Goal: Find specific page/section: Find specific page/section

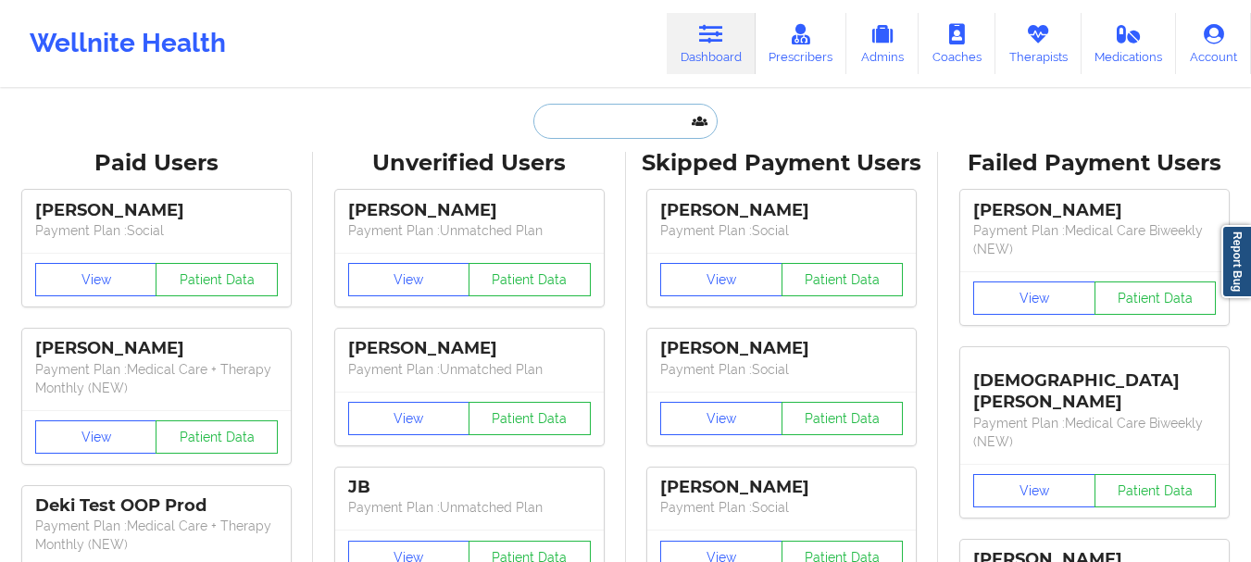
click at [621, 119] on input "text" at bounding box center [624, 121] width 183 height 35
paste input "[EMAIL_ADDRESS][DOMAIN_NAME]"
type input "[EMAIL_ADDRESS][DOMAIN_NAME]"
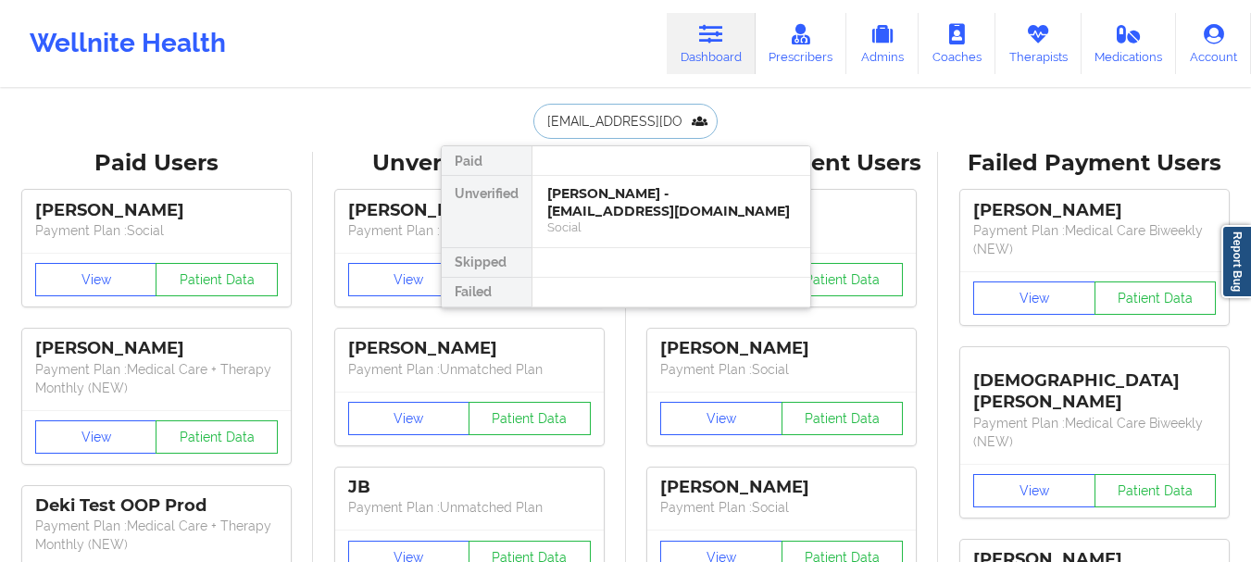
click at [647, 219] on div "Social" at bounding box center [671, 227] width 248 height 16
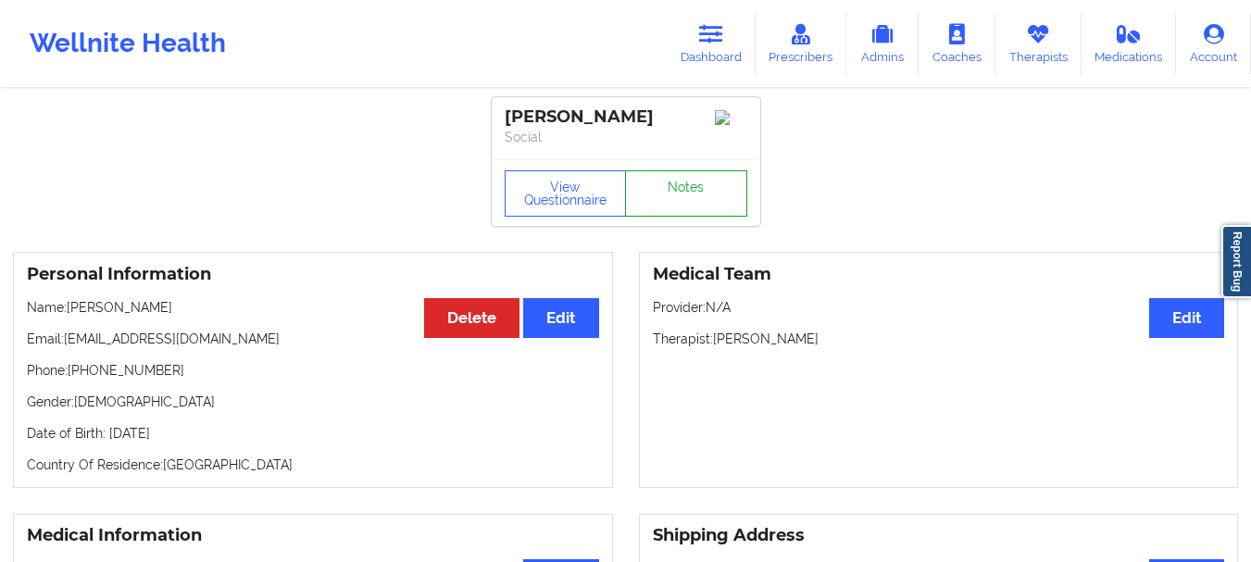
click at [696, 202] on link "Notes" at bounding box center [686, 193] width 122 height 46
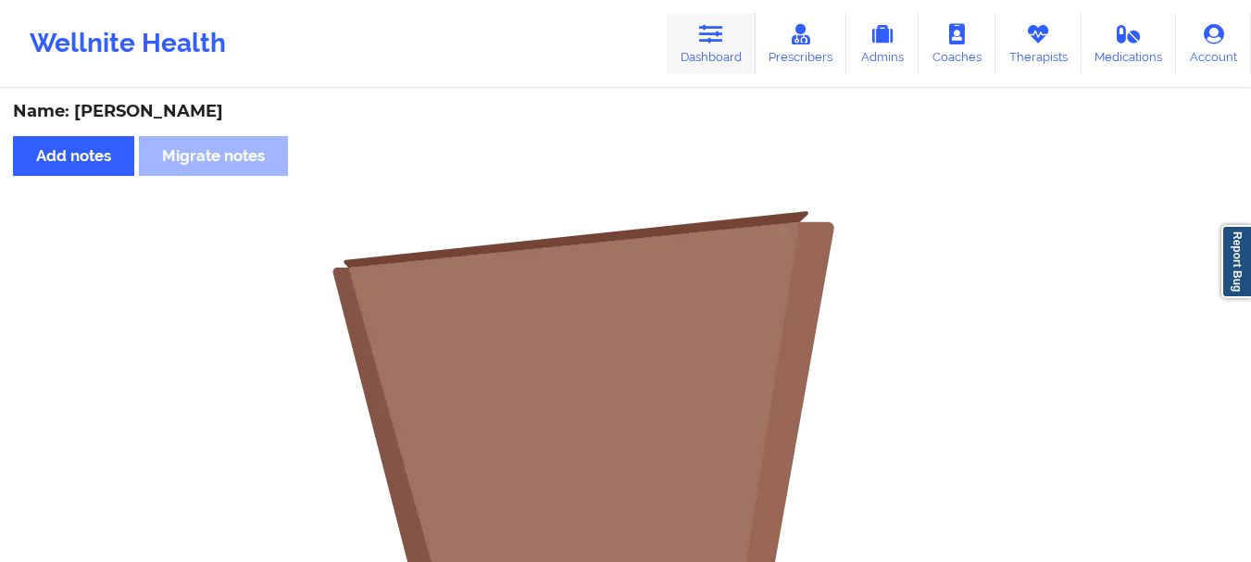
click at [705, 54] on link "Dashboard" at bounding box center [711, 43] width 89 height 61
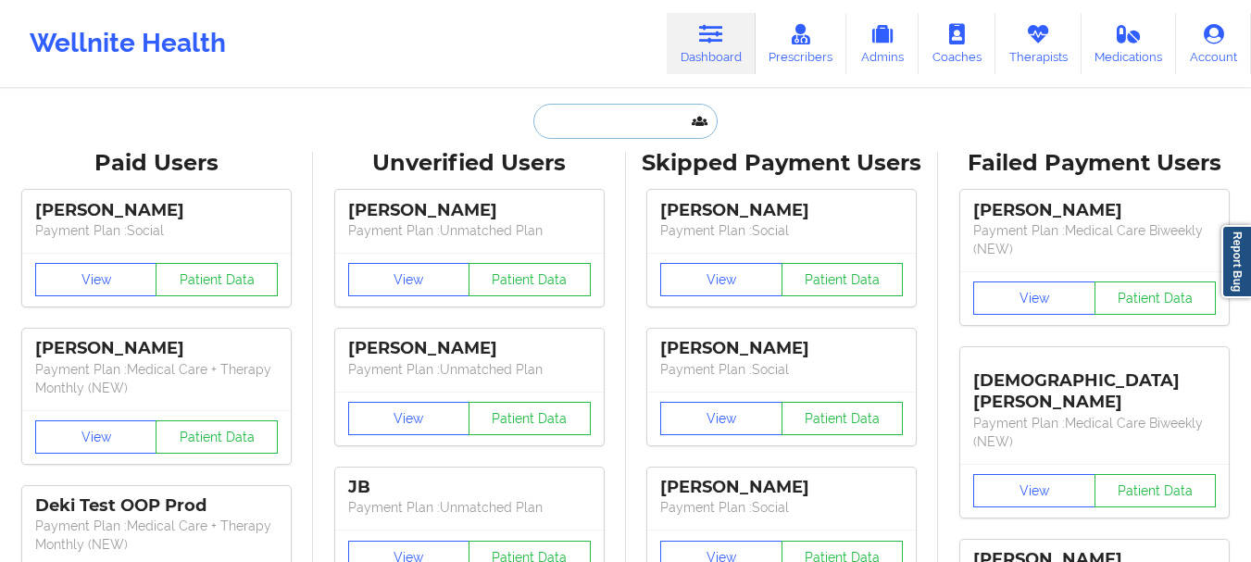
click at [597, 115] on input "text" at bounding box center [624, 121] width 183 height 35
paste input "[EMAIL_ADDRESS][DOMAIN_NAME]"
type input "[EMAIL_ADDRESS][DOMAIN_NAME]"
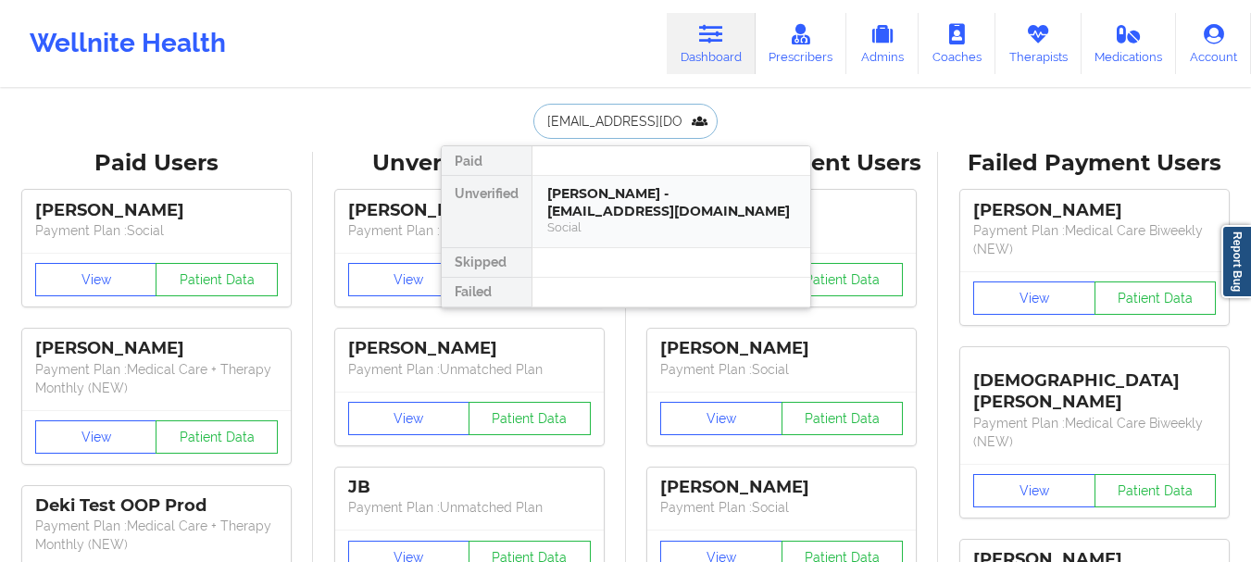
click at [718, 219] on div "Social" at bounding box center [671, 227] width 248 height 16
